Goal: Information Seeking & Learning: Learn about a topic

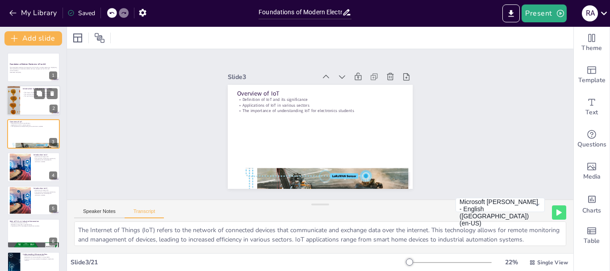
click at [25, 96] on p "The significance of understanding industrial revolutions" at bounding box center [40, 97] width 35 height 2
checkbox input "true"
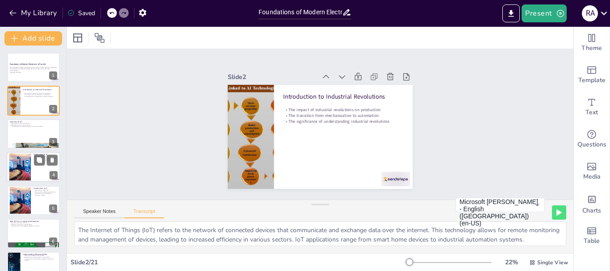
click at [26, 160] on div at bounding box center [20, 167] width 48 height 27
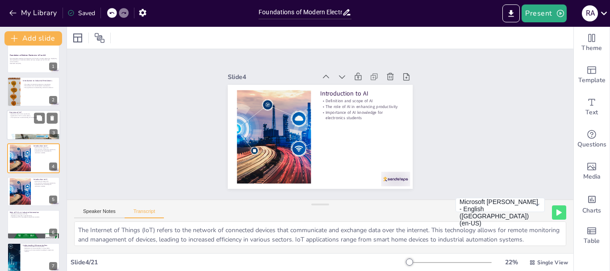
click at [21, 125] on div at bounding box center [34, 125] width 54 height 30
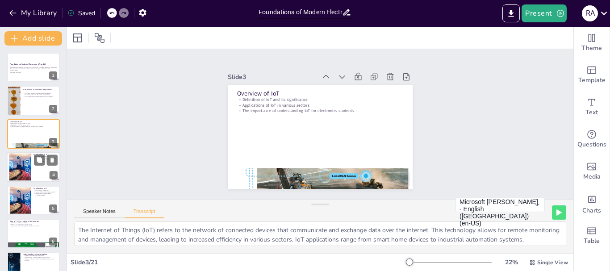
click at [22, 158] on div at bounding box center [20, 167] width 48 height 27
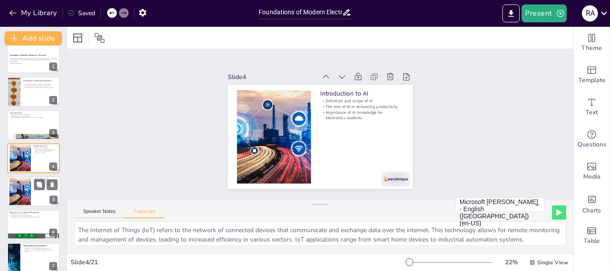
click at [24, 191] on div at bounding box center [20, 191] width 48 height 27
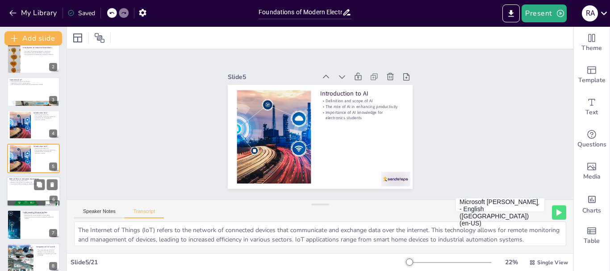
click at [30, 197] on div at bounding box center [34, 191] width 54 height 30
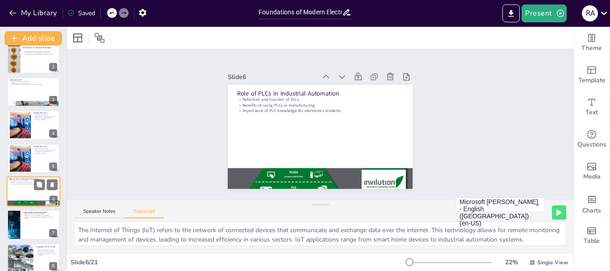
scroll to position [75, 0]
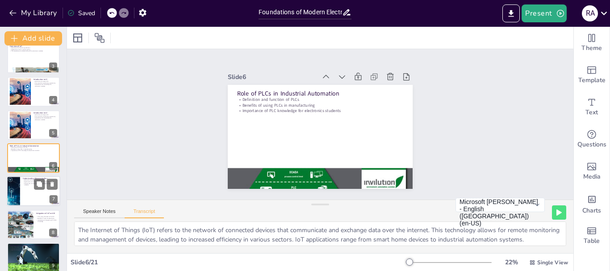
click at [31, 197] on div at bounding box center [34, 191] width 54 height 30
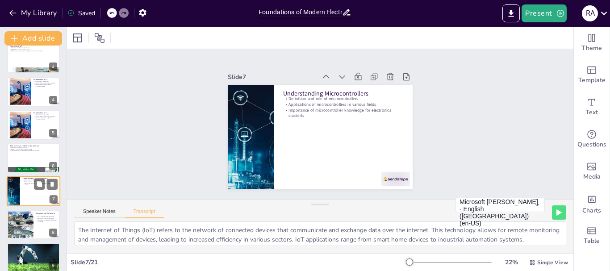
scroll to position [109, 0]
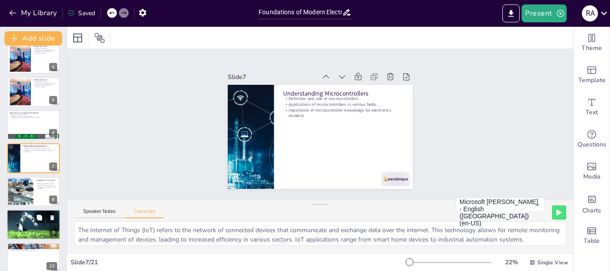
click at [23, 218] on div at bounding box center [34, 225] width 54 height 36
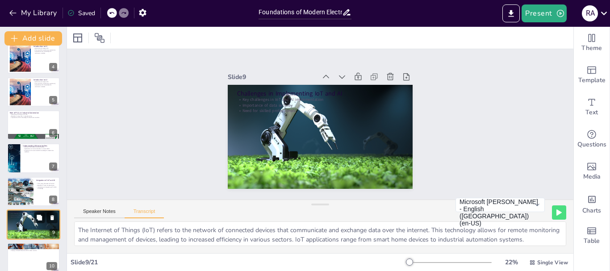
scroll to position [175, 0]
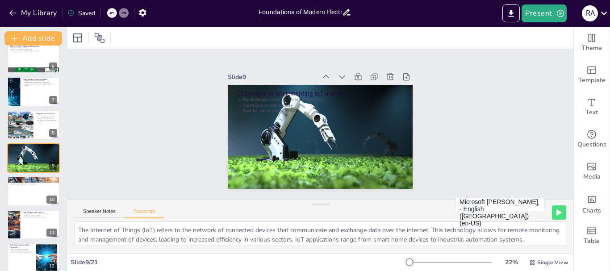
checkbox input "true"
